Goal: Task Accomplishment & Management: Complete application form

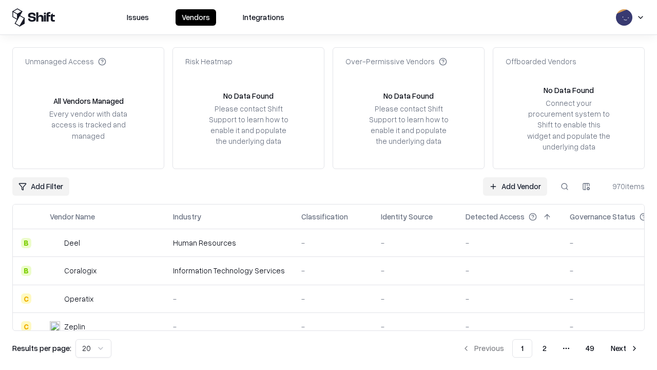
click at [515, 186] on link "Add Vendor" at bounding box center [515, 186] width 64 height 18
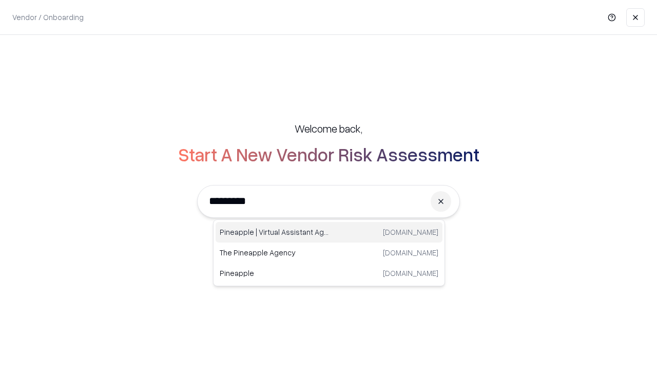
click at [329, 232] on div "Pineapple | Virtual Assistant Agency [DOMAIN_NAME]" at bounding box center [329, 232] width 227 height 21
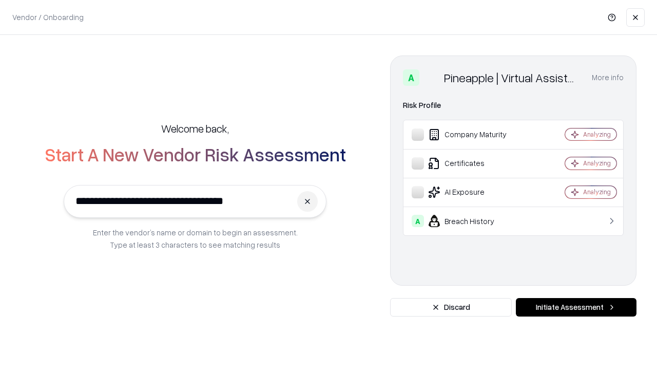
type input "**********"
click at [576, 307] on button "Initiate Assessment" at bounding box center [576, 307] width 121 height 18
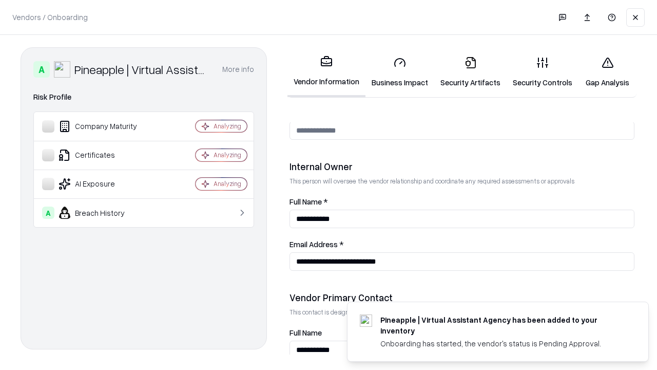
scroll to position [532, 0]
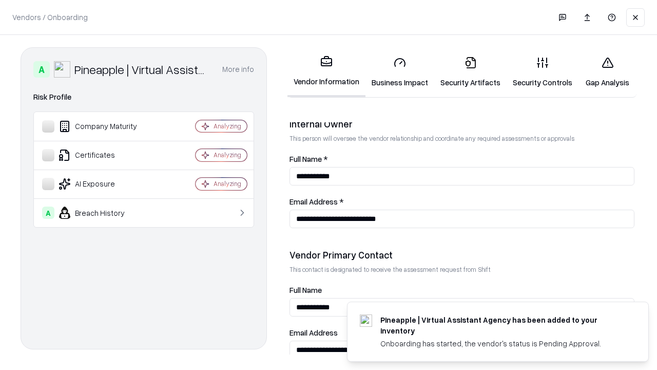
click at [400, 72] on link "Business Impact" at bounding box center [400, 72] width 69 height 48
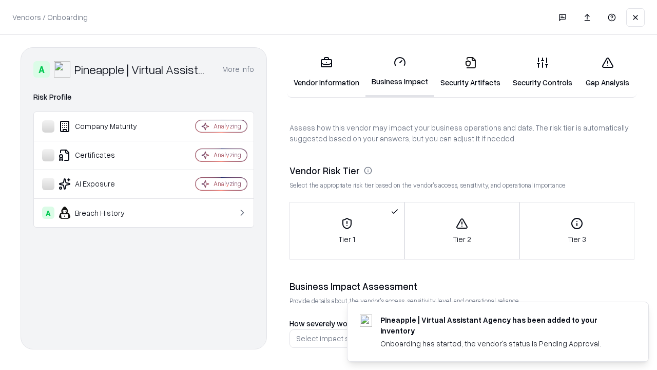
click at [470, 72] on link "Security Artifacts" at bounding box center [470, 72] width 72 height 48
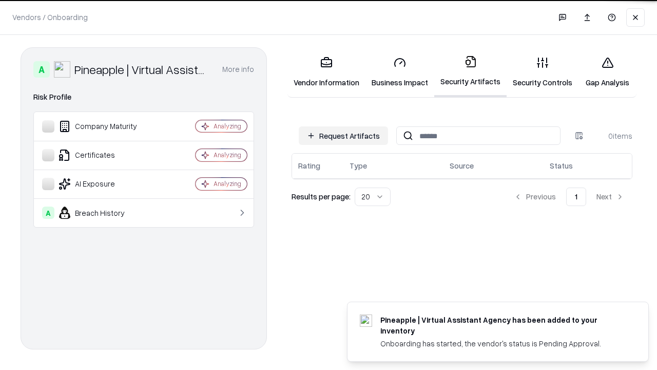
click at [343, 135] on button "Request Artifacts" at bounding box center [343, 135] width 89 height 18
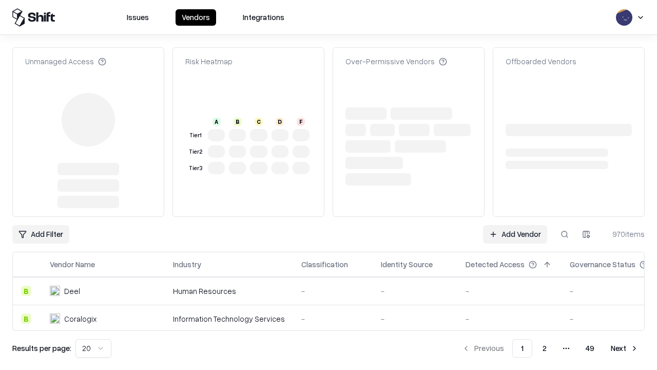
click at [515, 225] on link "Add Vendor" at bounding box center [515, 234] width 64 height 18
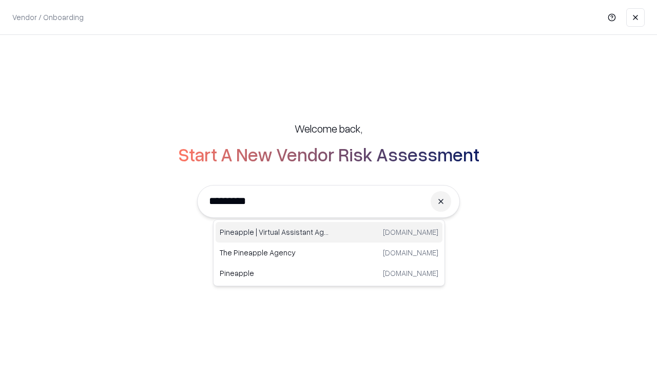
click at [329, 232] on div "Pineapple | Virtual Assistant Agency [DOMAIN_NAME]" at bounding box center [329, 232] width 227 height 21
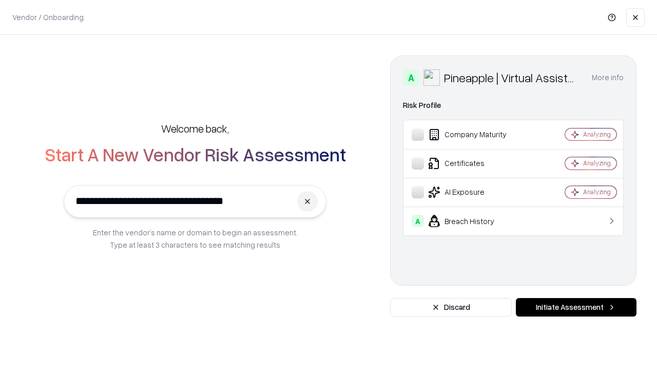
type input "**********"
click at [576, 307] on button "Initiate Assessment" at bounding box center [576, 307] width 121 height 18
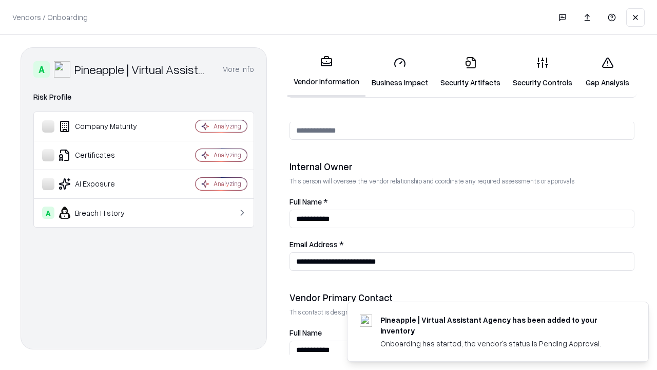
scroll to position [532, 0]
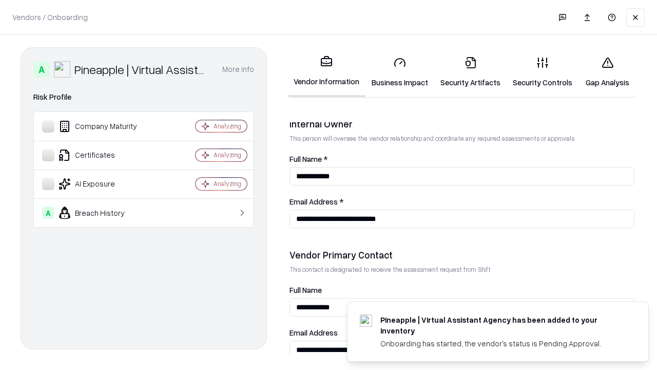
click at [607, 72] on link "Gap Analysis" at bounding box center [608, 72] width 58 height 48
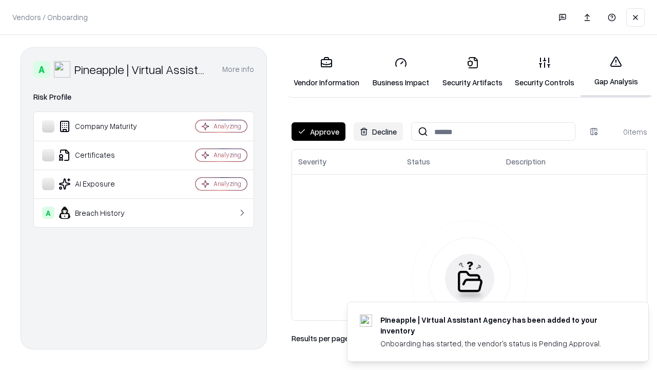
click at [318, 131] on button "Approve" at bounding box center [319, 131] width 54 height 18
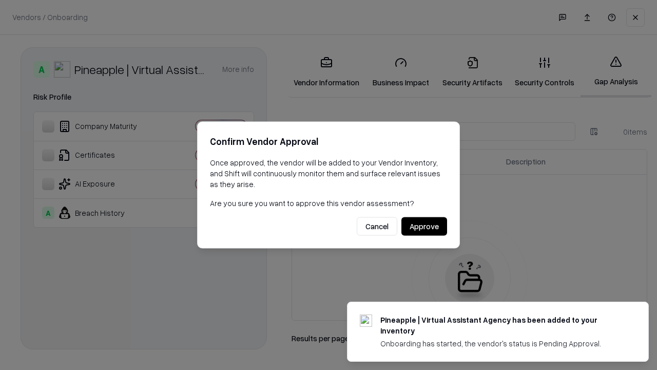
click at [424, 226] on button "Approve" at bounding box center [424, 226] width 46 height 18
